Goal: Check status: Check status

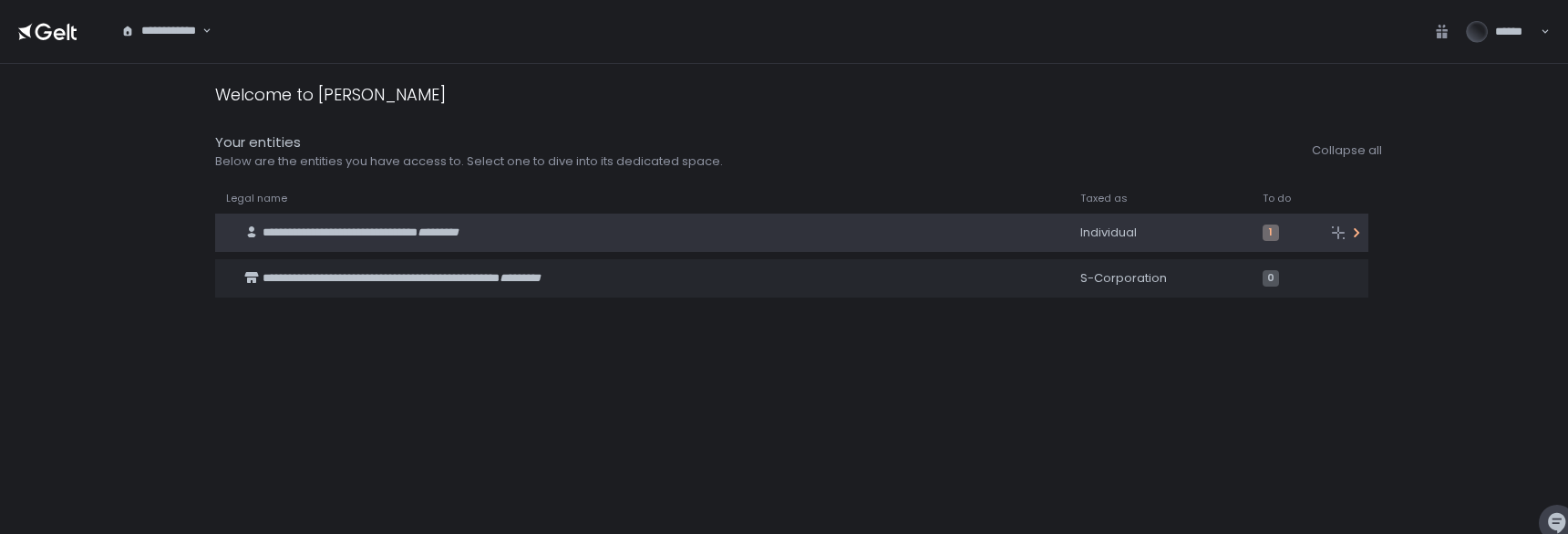
click at [605, 230] on div "**********" at bounding box center [624, 232] width 818 height 35
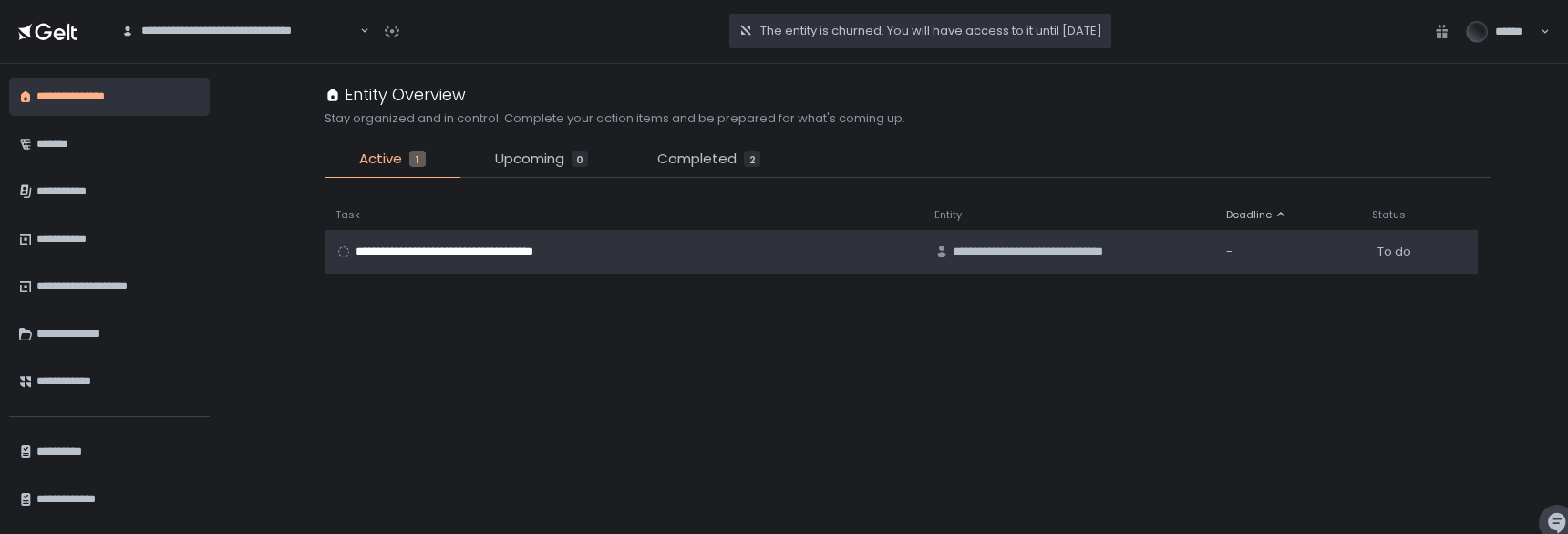
click at [879, 252] on div "**********" at bounding box center [624, 252] width 577 height 17
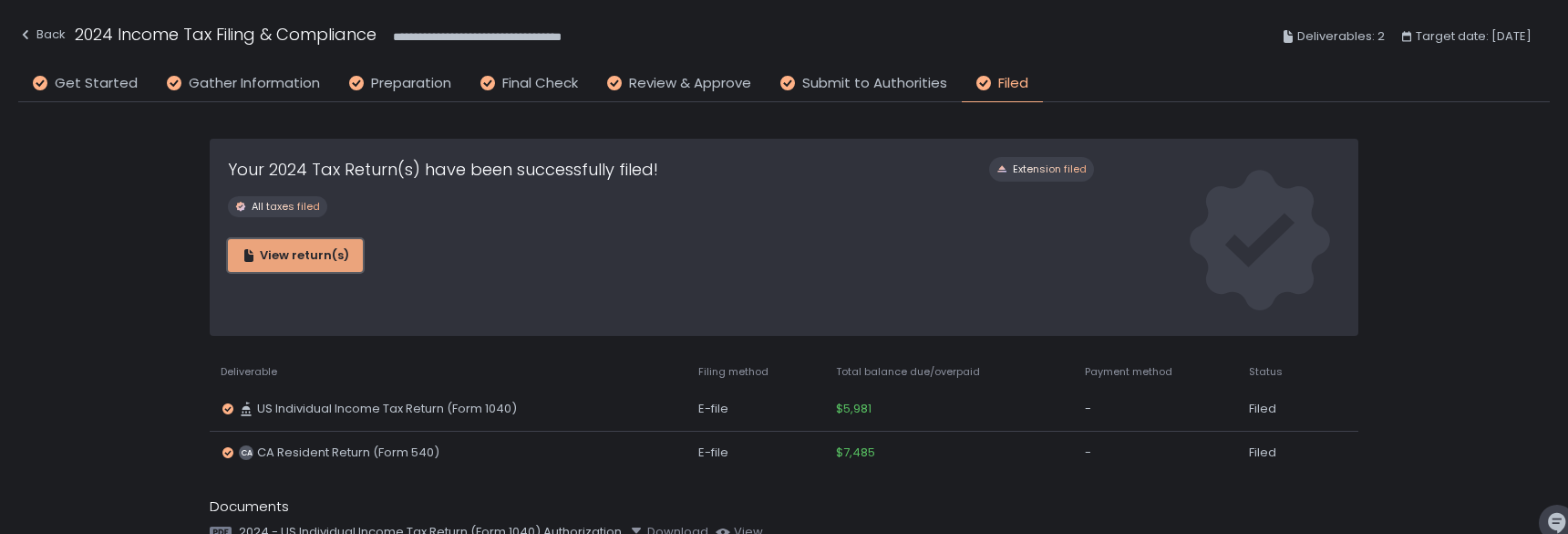
click at [303, 251] on div "View return(s)" at bounding box center [295, 256] width 108 height 17
